Goal: Complete application form: Complete application form

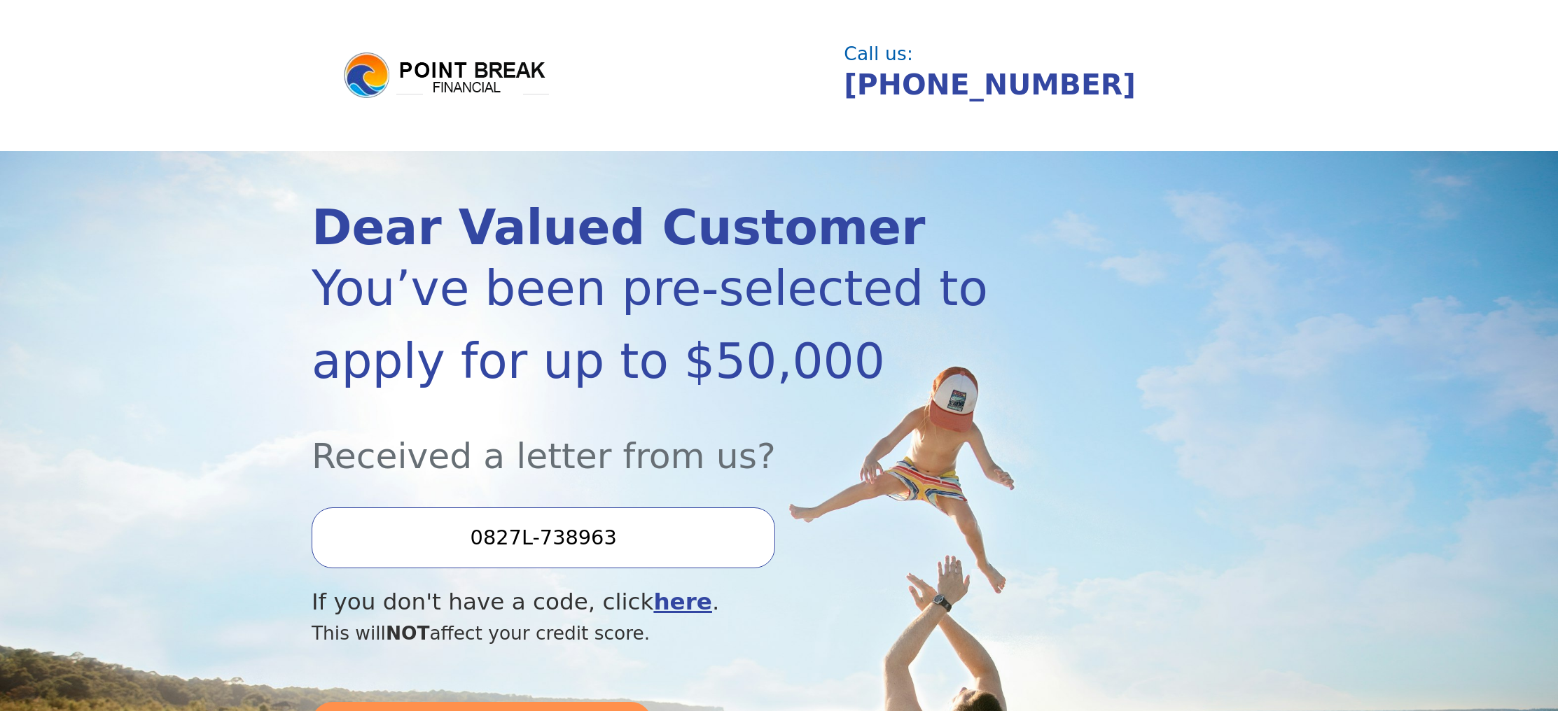
click at [549, 545] on input "0827L-738963" at bounding box center [544, 538] width 464 height 60
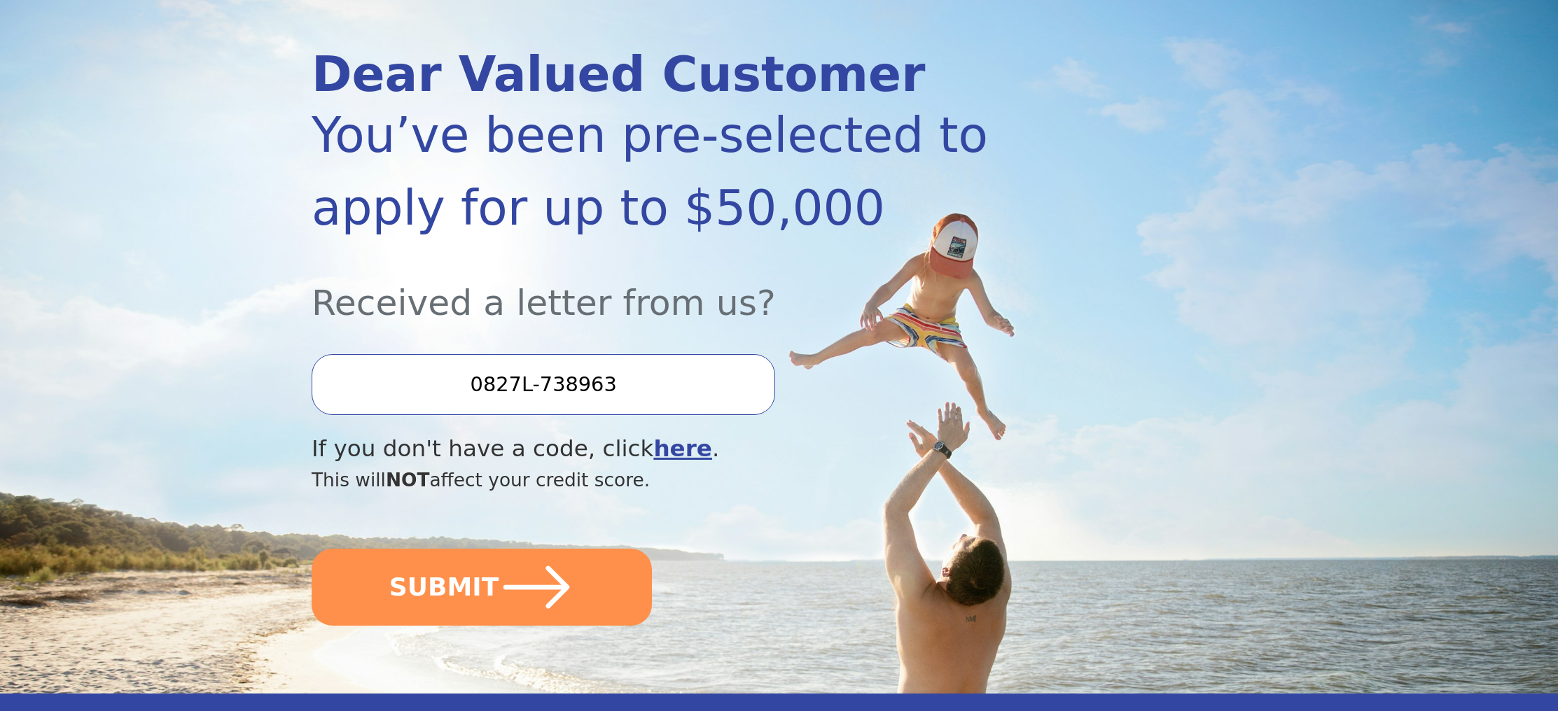
scroll to position [156, 0]
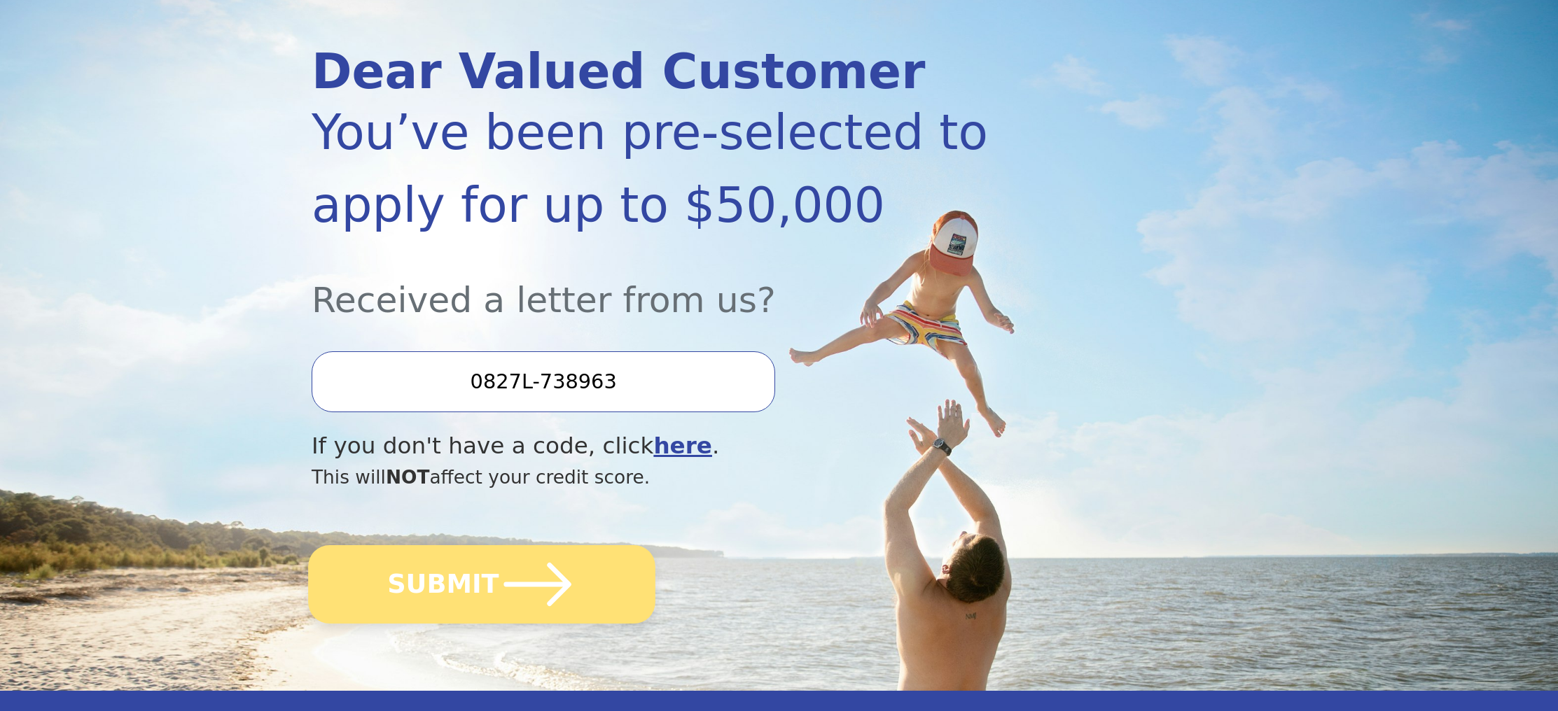
click at [575, 610] on button "SUBMIT" at bounding box center [481, 584] width 347 height 78
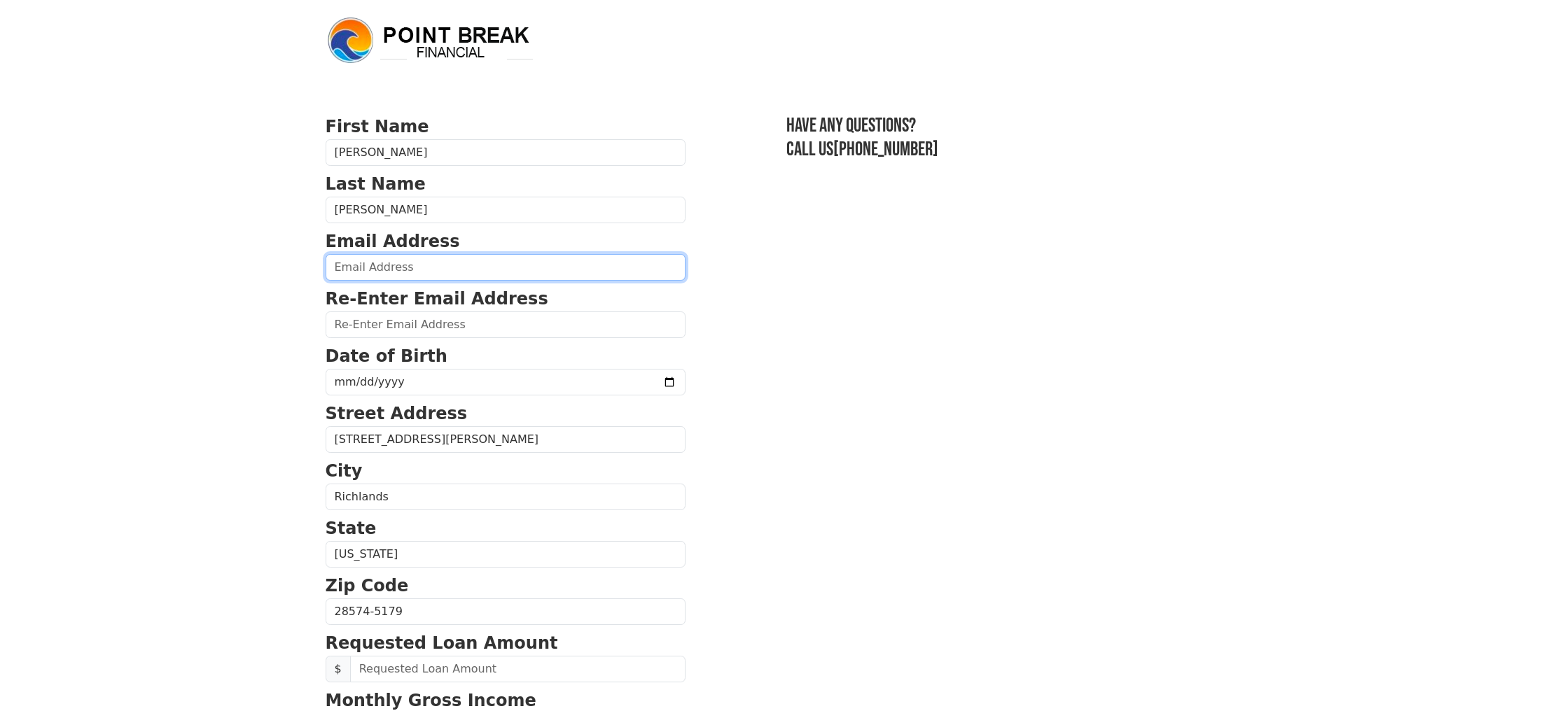
click at [472, 274] on input "email" at bounding box center [506, 267] width 360 height 27
type input "suki929143211@gmail.com"
type input "(910) 382-9642"
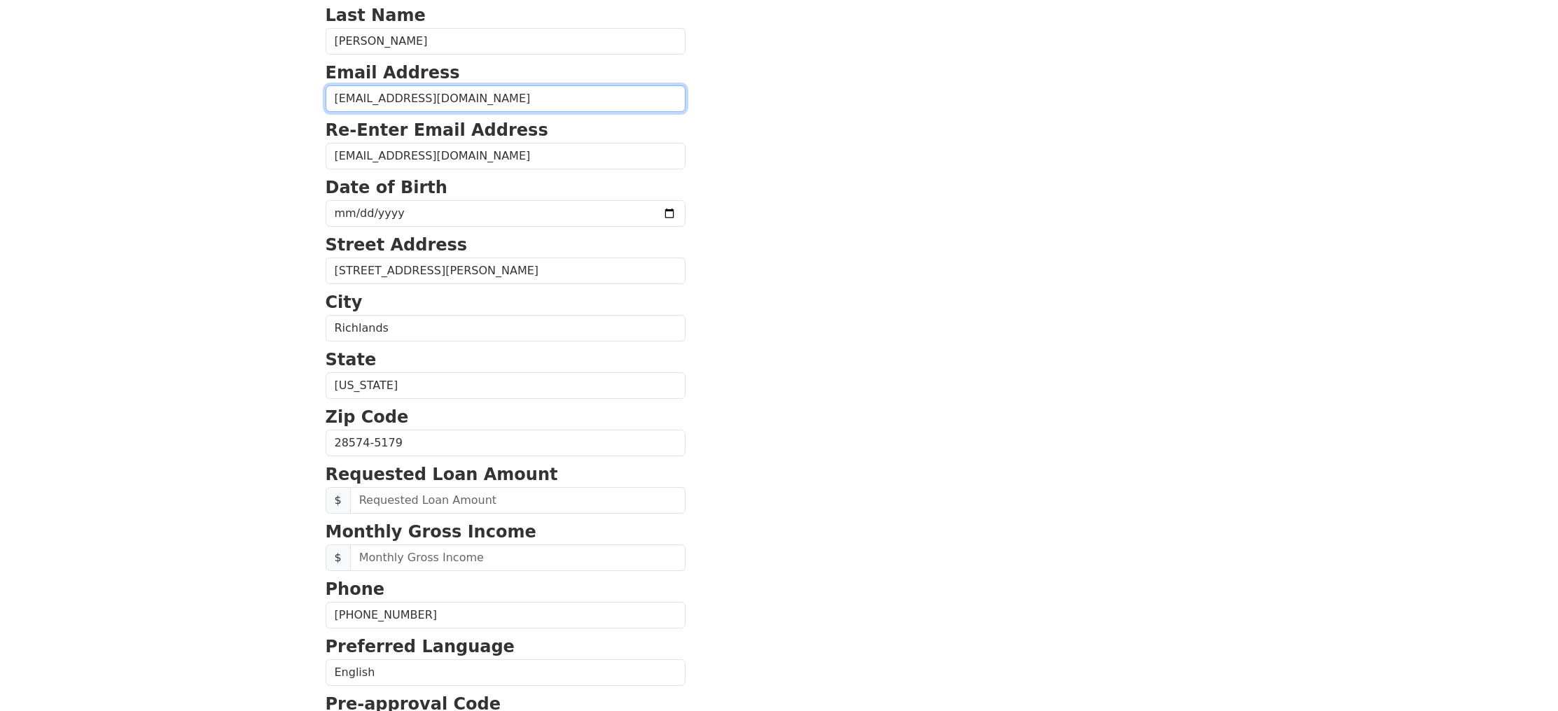
scroll to position [164, 0]
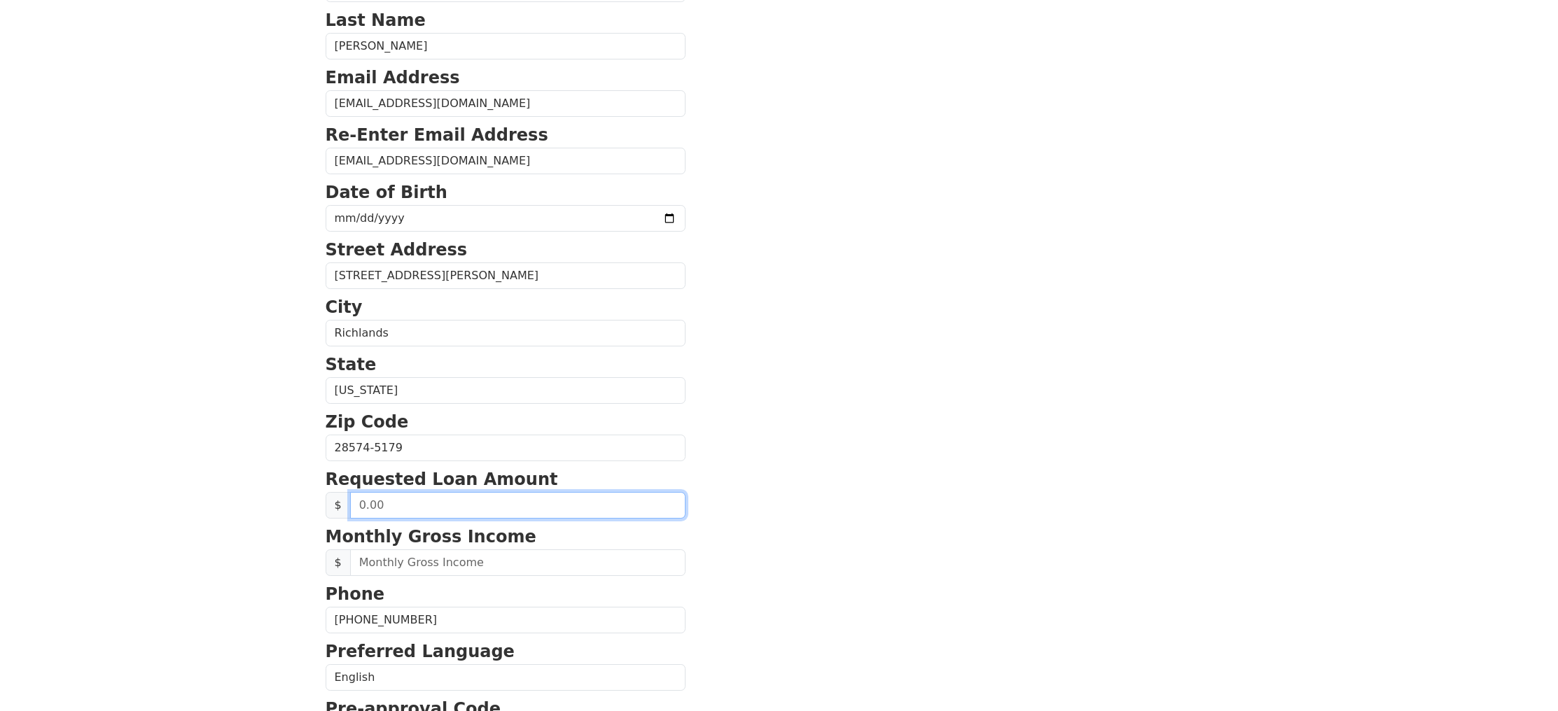
click at [496, 503] on input "text" at bounding box center [517, 505] width 335 height 27
type input "10,000.00"
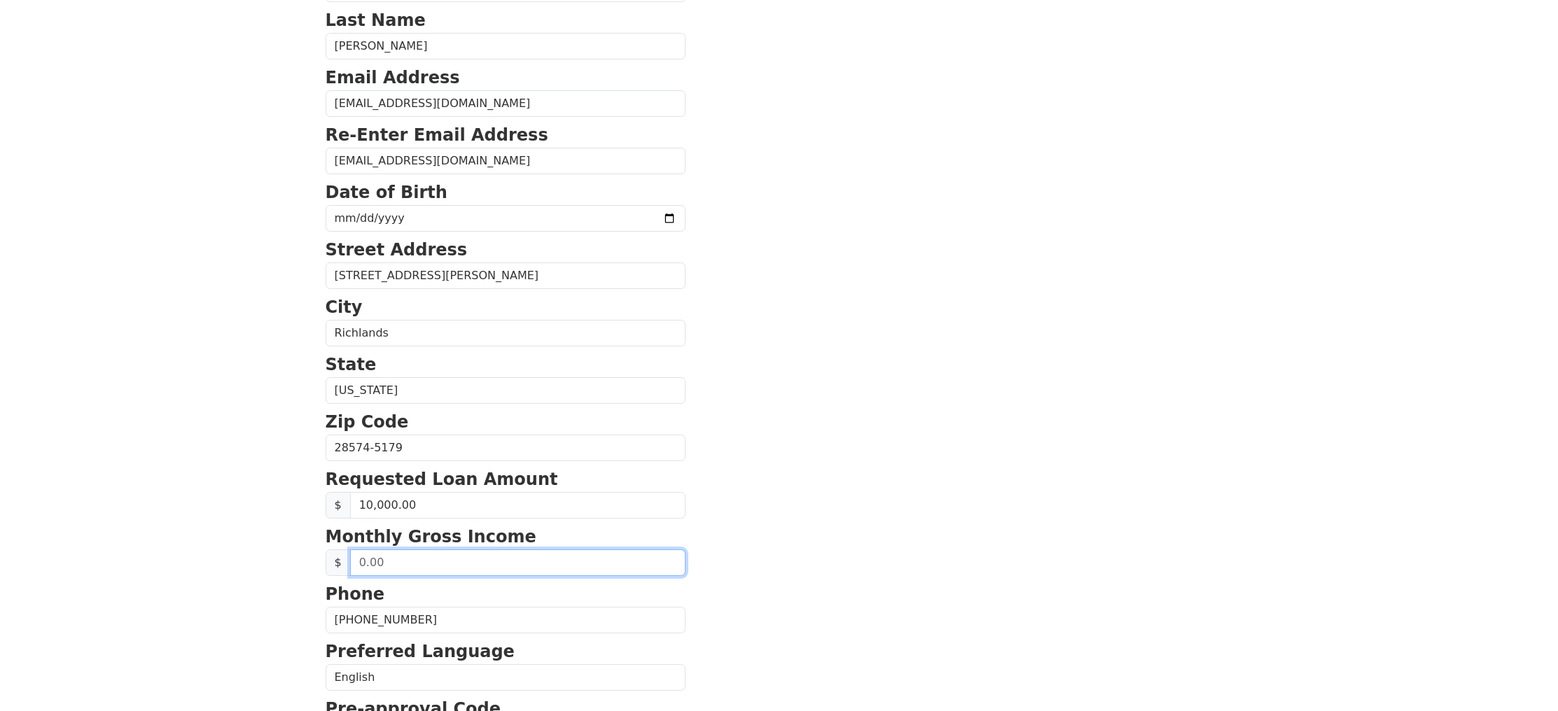
click at [498, 564] on input "text" at bounding box center [517, 563] width 335 height 27
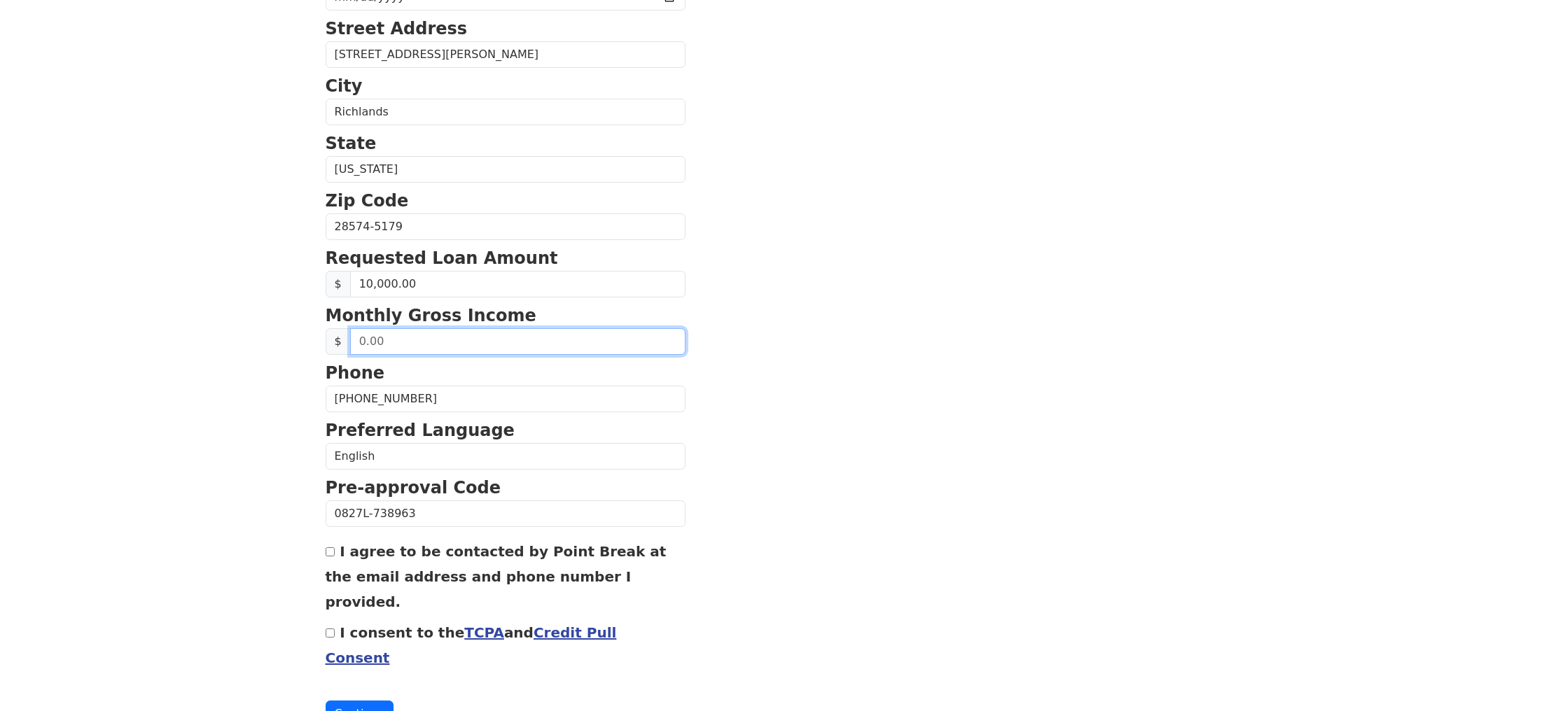
scroll to position [386, 0]
type input "2,000.00"
click at [854, 494] on section "First Name Tsuruko Last Name Williams Email Address suki929143211@gmail.com Re-…" at bounding box center [780, 227] width 908 height 999
click at [330, 554] on input "I agree to be contacted by Point Break at the email address and phone number I …" at bounding box center [330, 551] width 9 height 9
checkbox input "true"
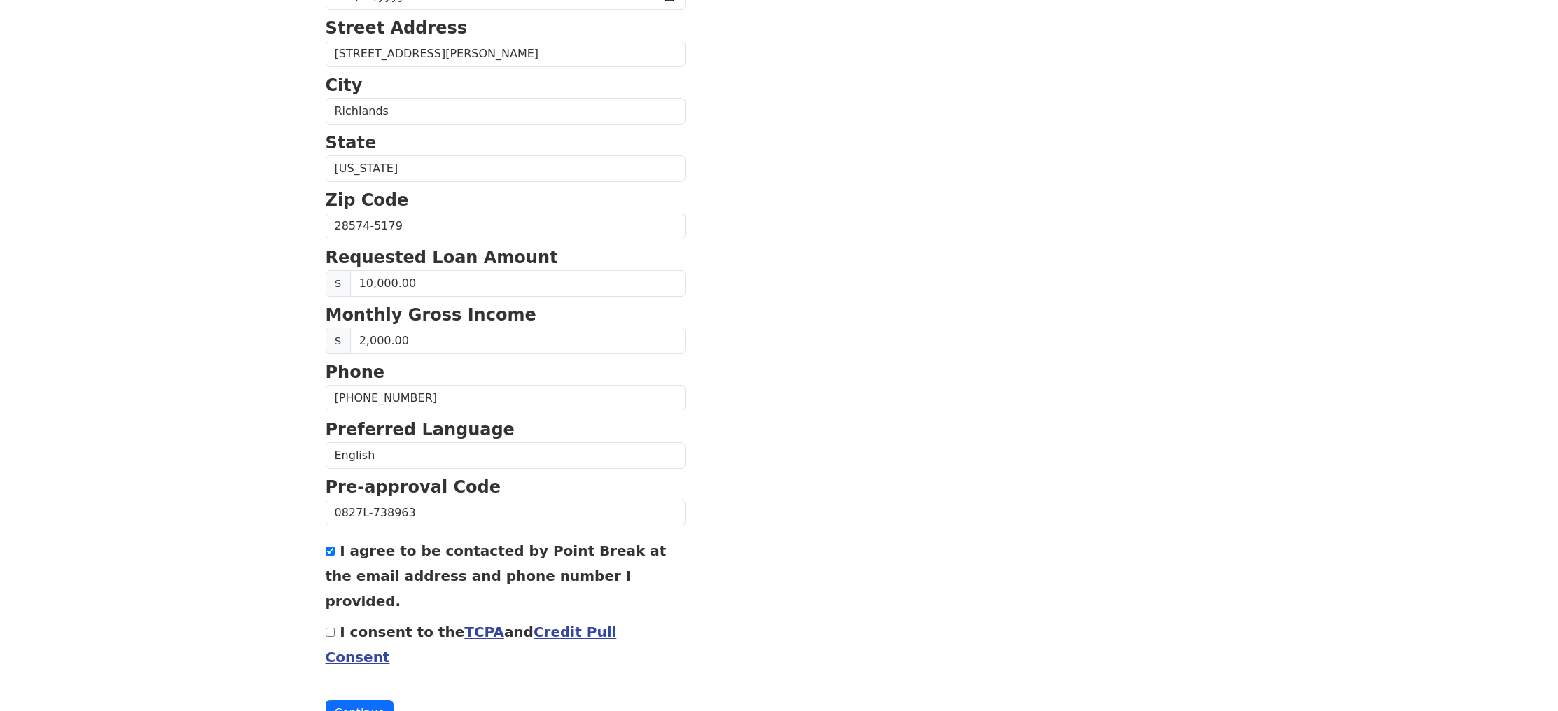
click at [329, 628] on input "I consent to the TCPA and Credit Pull Consent" at bounding box center [330, 632] width 9 height 9
checkbox input "true"
click at [366, 700] on button "Continue" at bounding box center [360, 713] width 69 height 27
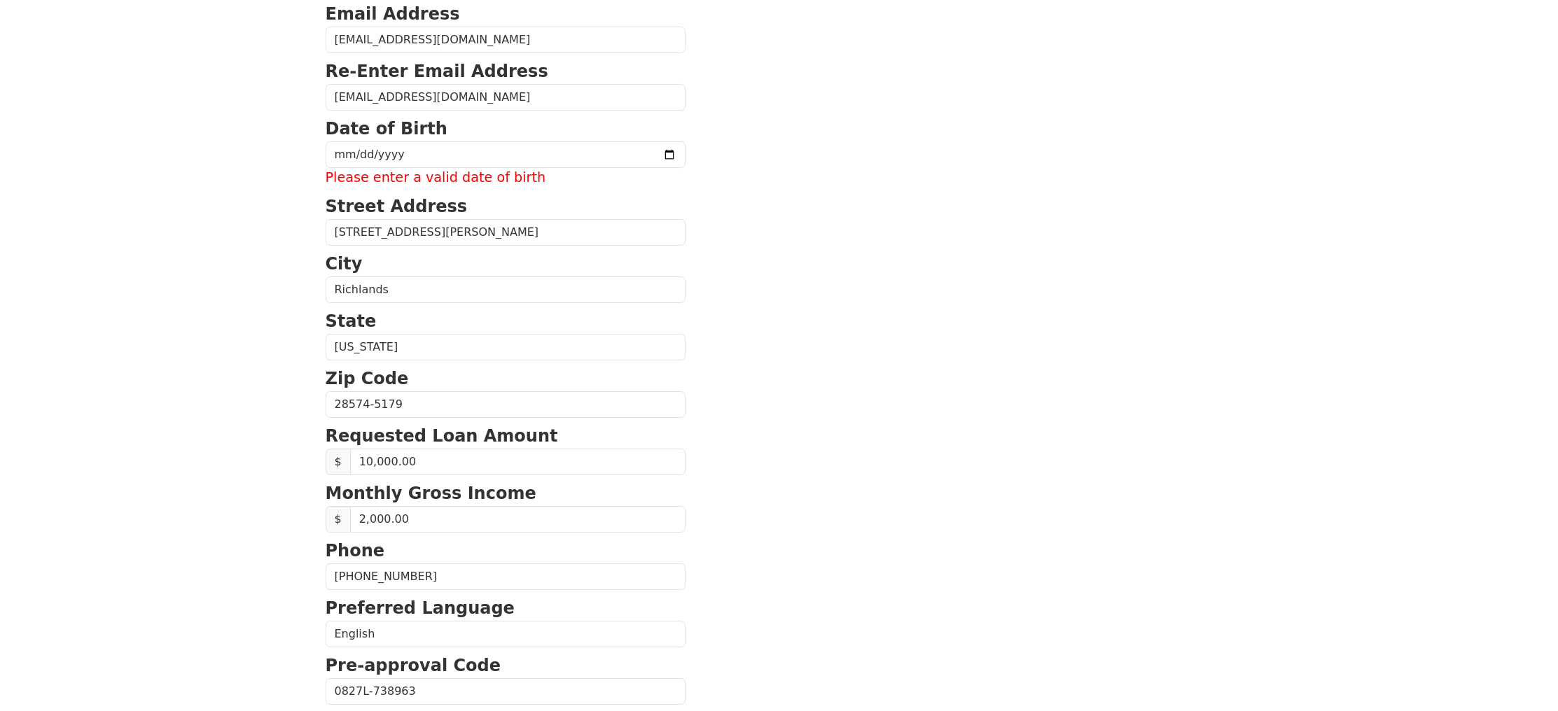
scroll to position [130, 0]
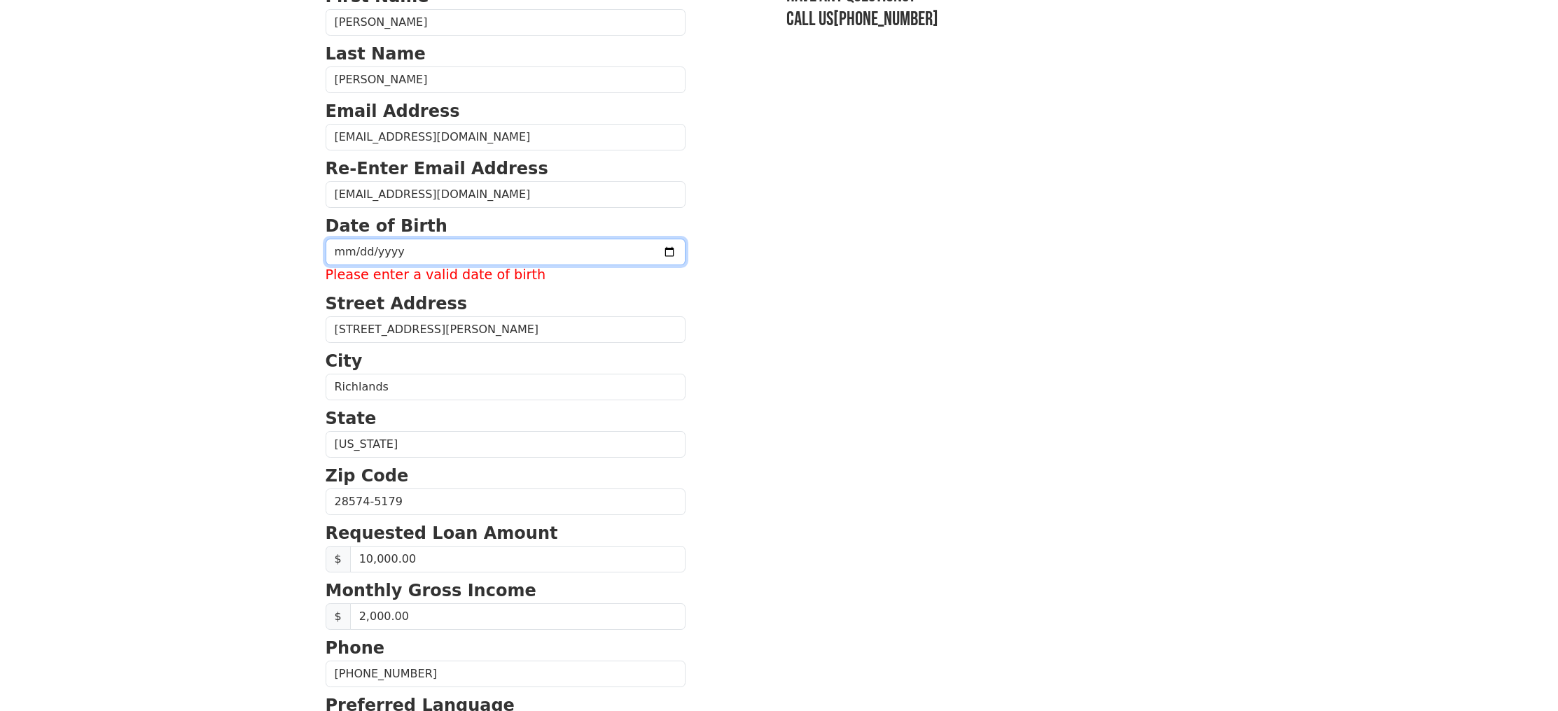
click at [449, 244] on input "date" at bounding box center [506, 252] width 360 height 27
type input "1986-03-05"
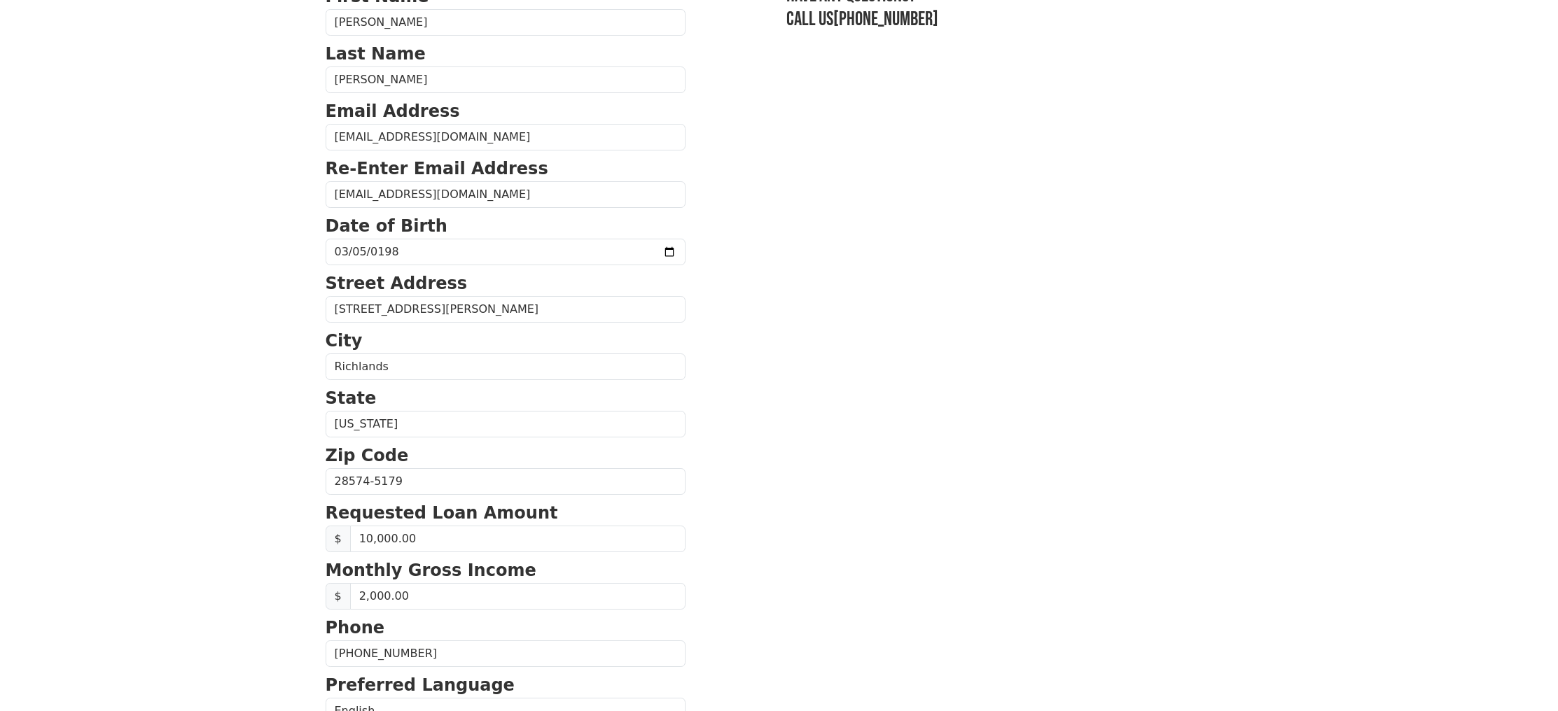
click at [910, 549] on section "First Name Tsuruko Last Name Williams Email Address suki929143211@gmail.com Re-…" at bounding box center [780, 483] width 908 height 999
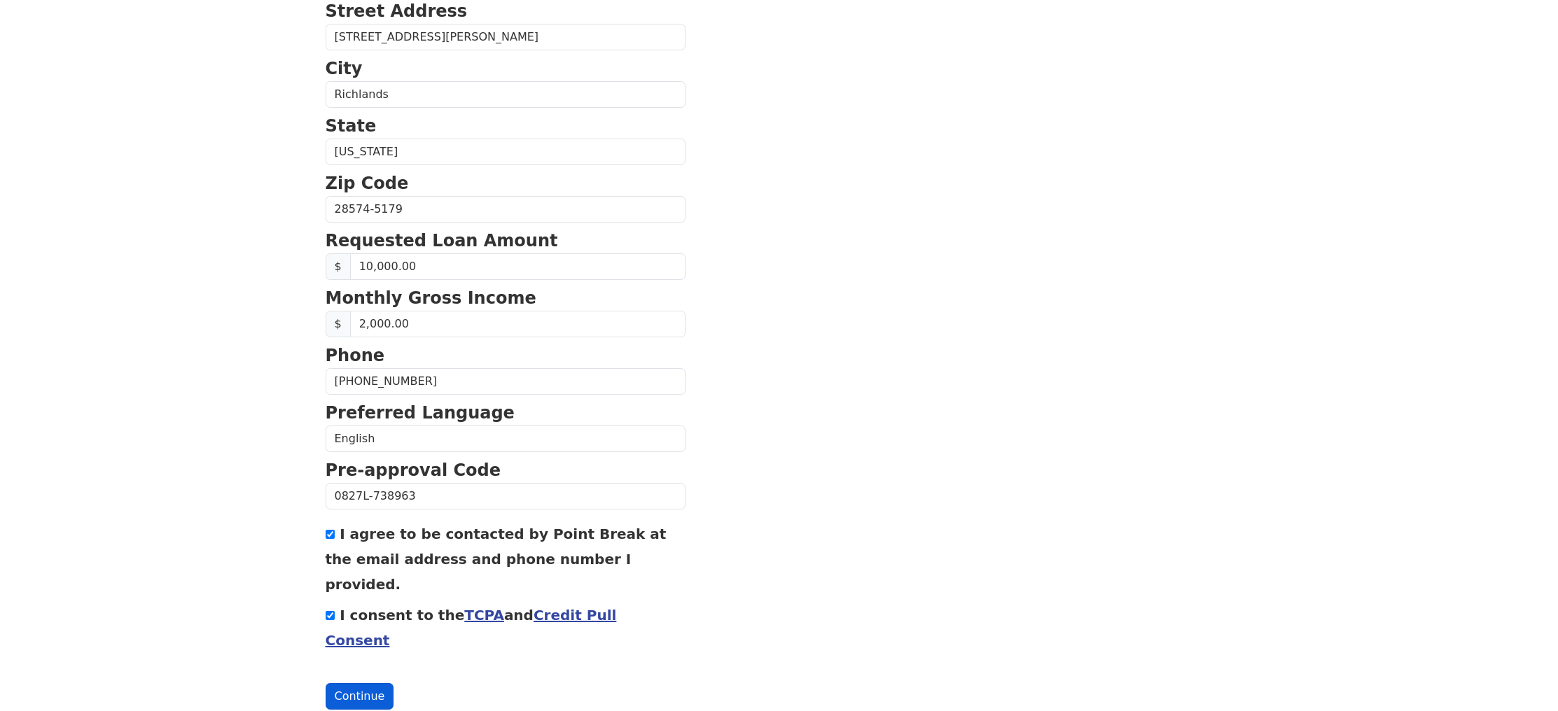
click at [341, 683] on button "Continue" at bounding box center [360, 696] width 69 height 27
